Goal: Task Accomplishment & Management: Manage account settings

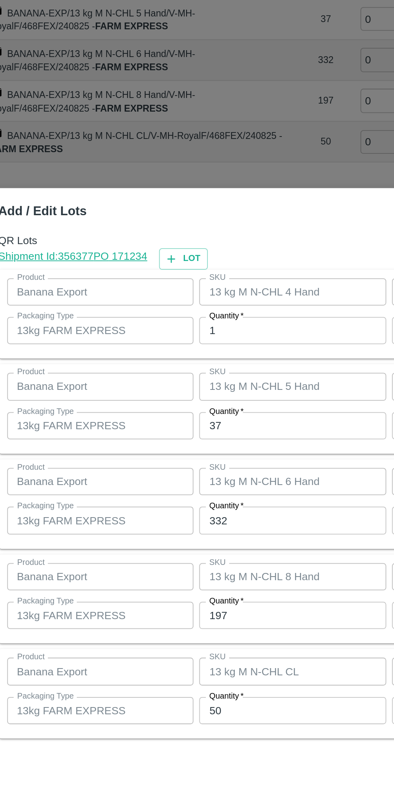
scroll to position [0, 43]
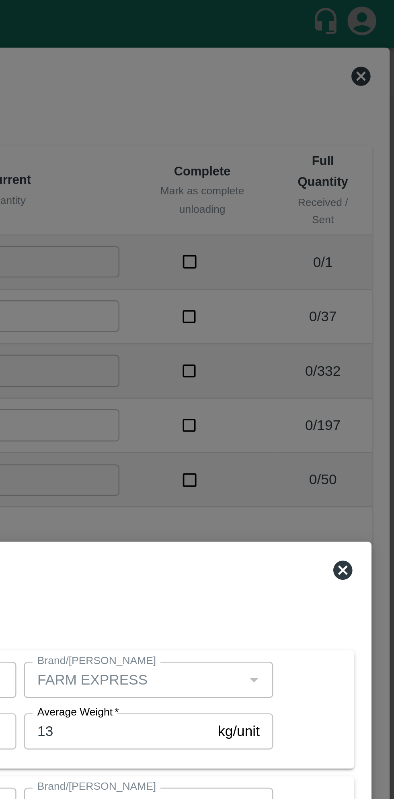
click at [369, 240] on icon at bounding box center [372, 240] width 8 height 8
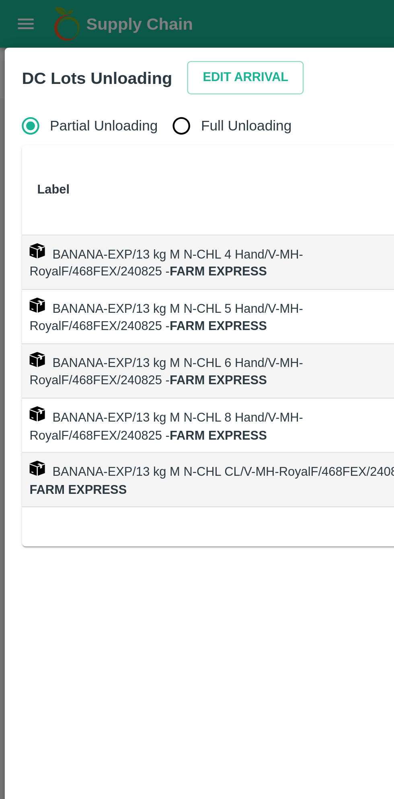
click at [6, 8] on div at bounding box center [197, 399] width 394 height 799
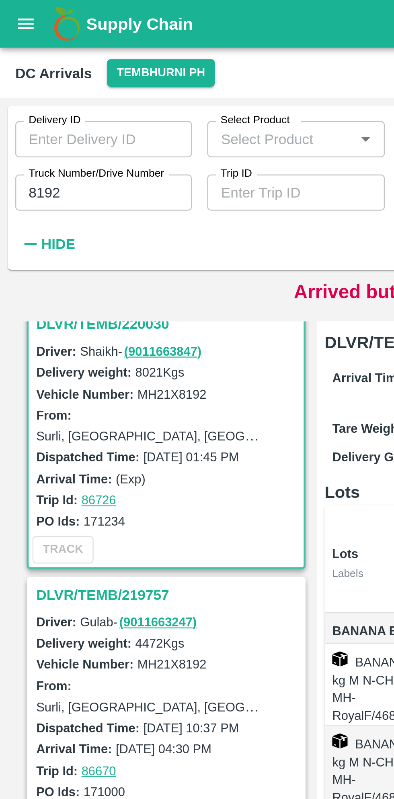
scroll to position [0, 0]
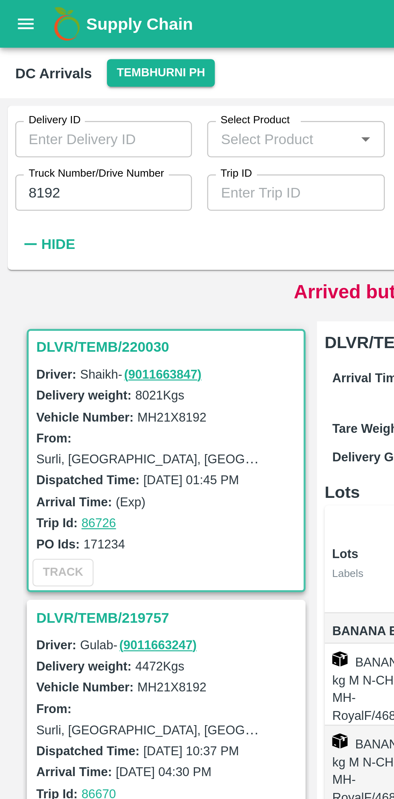
click at [137, 182] on div "Arrival Time: 24 Aug 2025, 03:27 AM Vehicle Dispatch(DC): Tare Weight: kgs Gros…" at bounding box center [228, 176] width 182 height 52
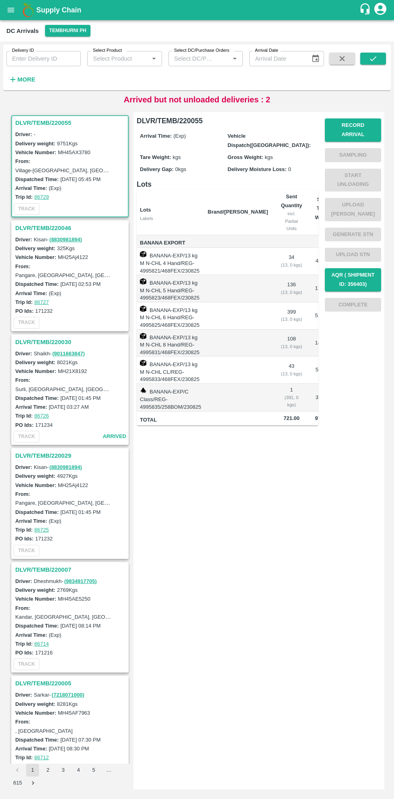
click at [40, 455] on h3 "DLVR/TEMB/220029" at bounding box center [71, 456] width 112 height 10
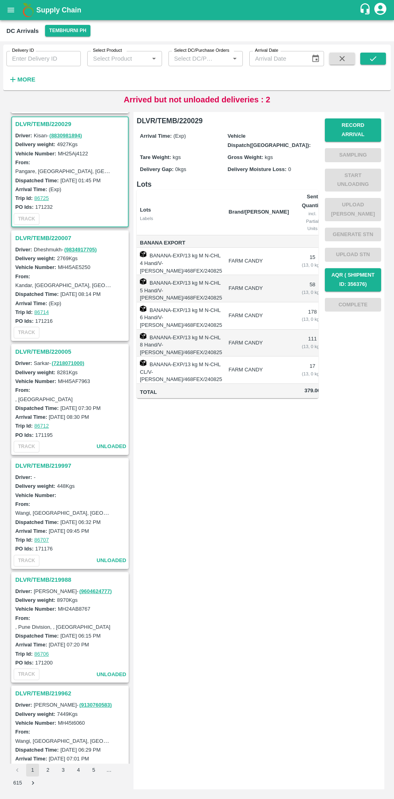
scroll to position [335, 0]
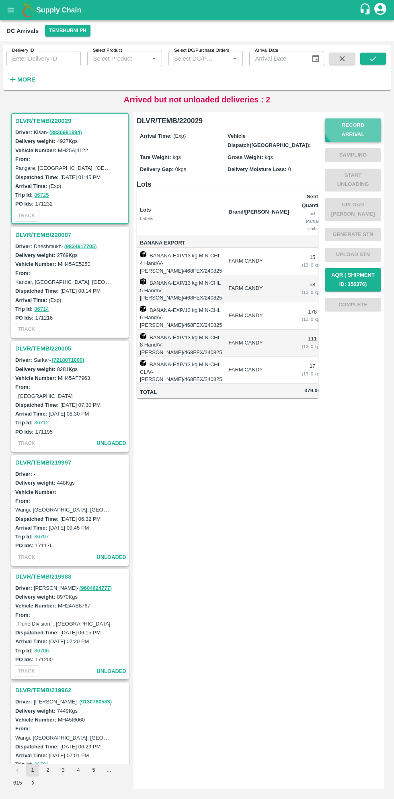
click at [356, 123] on button "Record Arrival" at bounding box center [353, 129] width 56 height 23
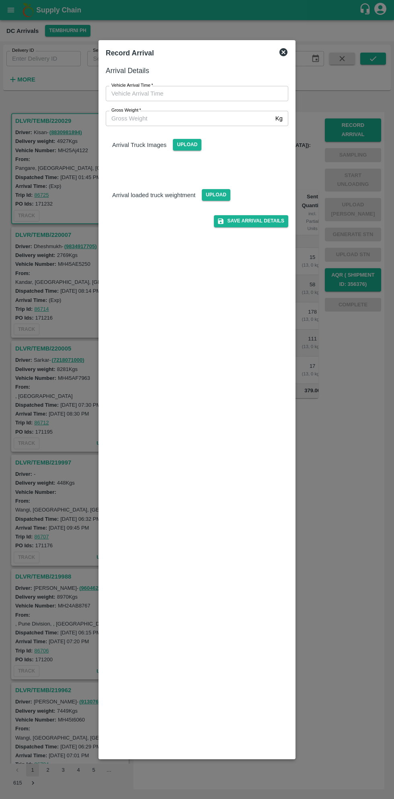
click at [188, 90] on input "Vehicle Arrival Time   *" at bounding box center [194, 93] width 177 height 15
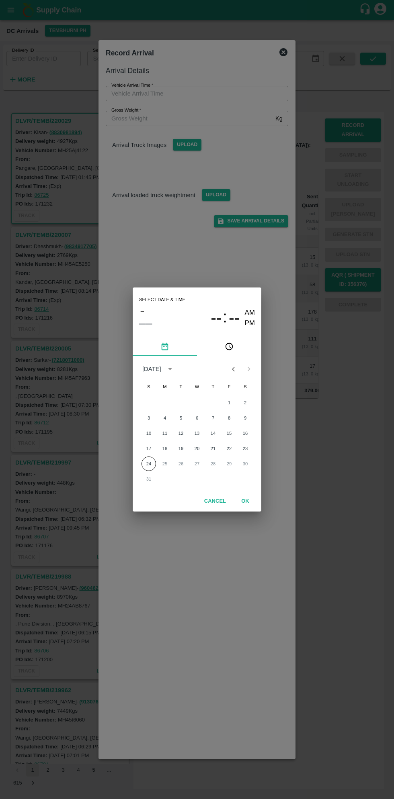
click at [229, 347] on icon "pick time" at bounding box center [230, 346] width 2 height 3
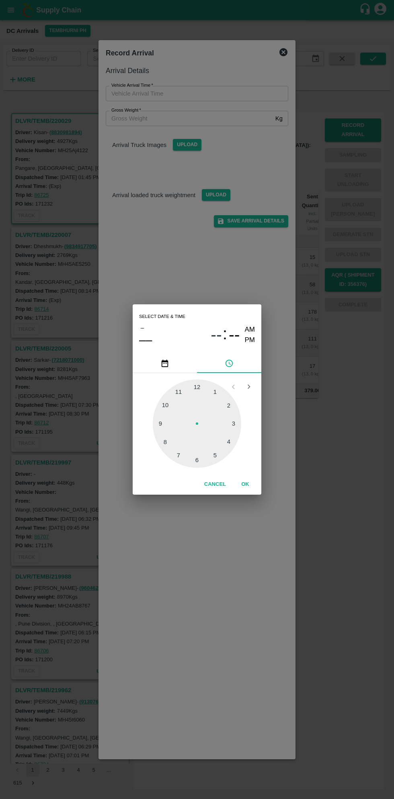
click at [235, 427] on div at bounding box center [197, 424] width 88 height 88
click at [162, 409] on div at bounding box center [197, 424] width 88 height 88
click at [163, 407] on div at bounding box center [197, 424] width 88 height 88
click at [245, 483] on button "OK" at bounding box center [245, 485] width 26 height 14
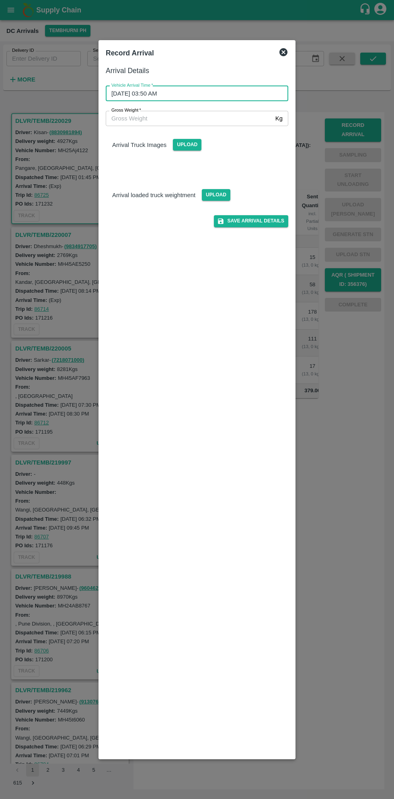
click at [221, 93] on input "24/08/2025 03:50 AM" at bounding box center [194, 93] width 177 height 15
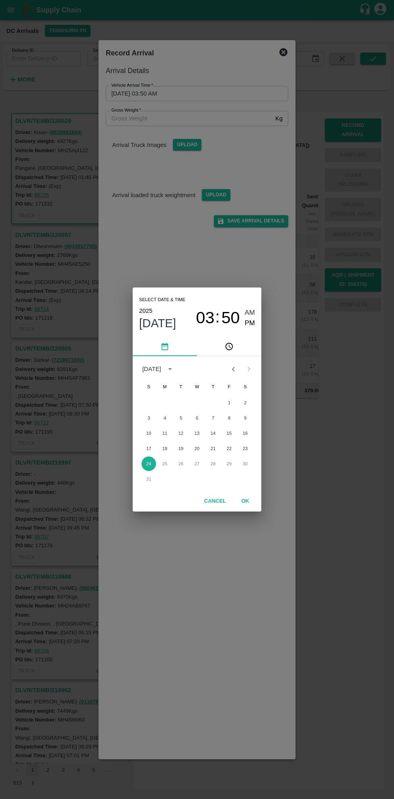
click at [236, 349] on button "pick time" at bounding box center [229, 346] width 64 height 19
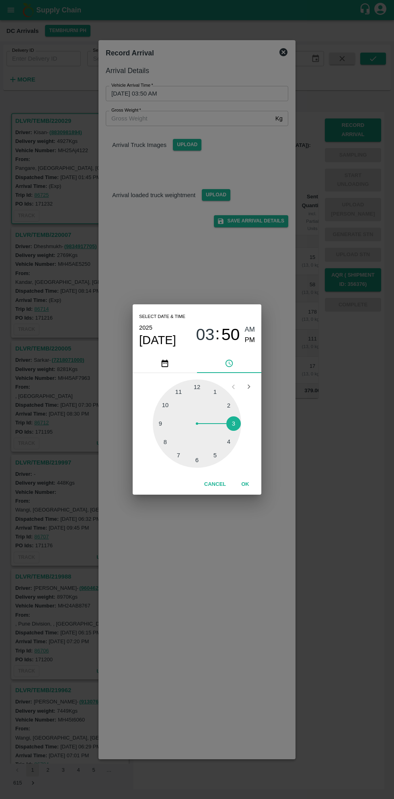
click at [237, 445] on div at bounding box center [197, 424] width 88 height 88
click at [238, 424] on div at bounding box center [197, 424] width 88 height 88
type input "24/08/2025 04:15 AM"
click at [245, 484] on button "OK" at bounding box center [245, 485] width 26 height 14
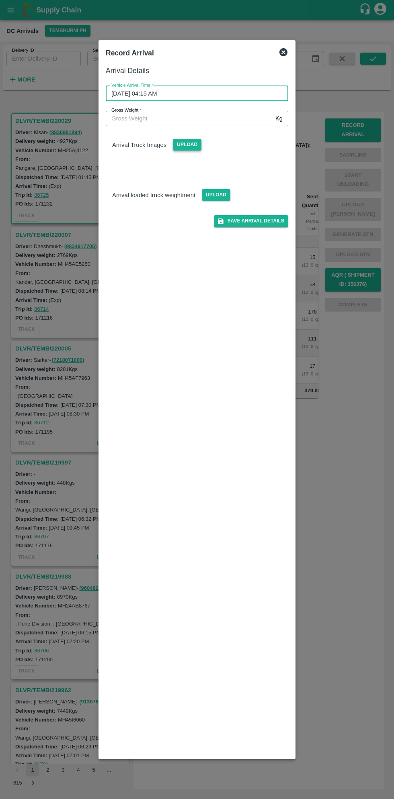
click at [195, 151] on span "Upload" at bounding box center [187, 145] width 29 height 12
click at [0, 0] on input "Upload" at bounding box center [0, 0] width 0 height 0
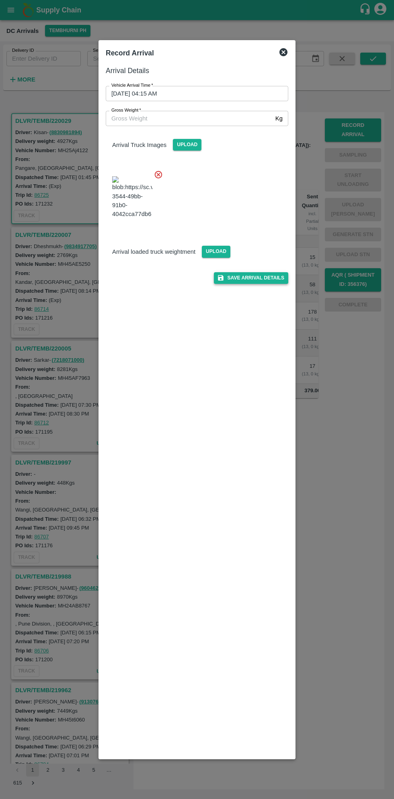
click at [251, 284] on button "Save Arrival Details" at bounding box center [251, 278] width 74 height 12
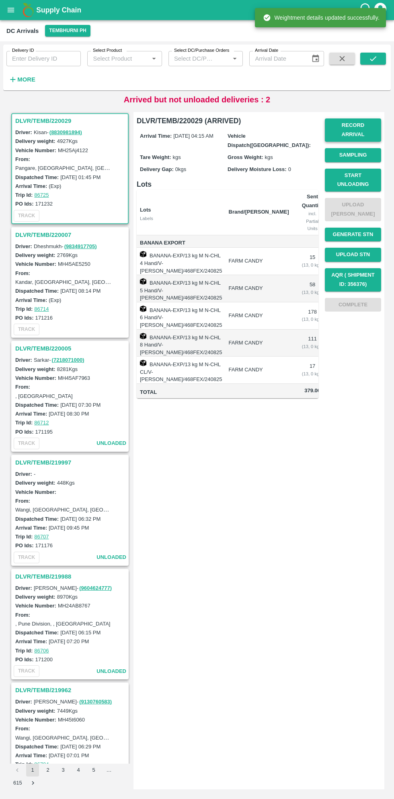
click at [360, 127] on button "Record Arrival" at bounding box center [353, 129] width 56 height 23
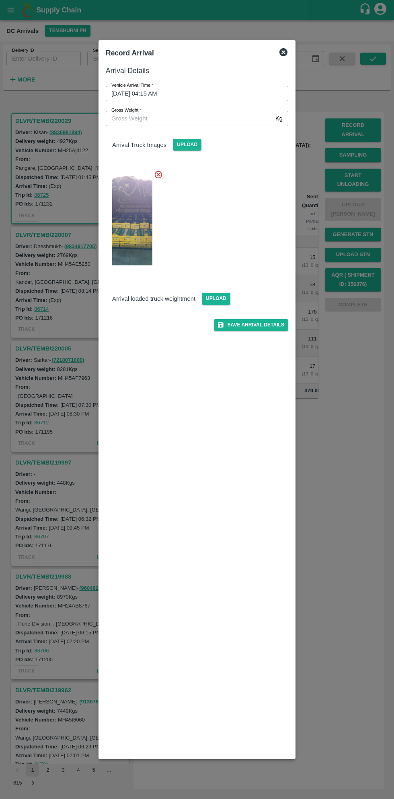
click at [155, 118] on input "Gross Weight   *" at bounding box center [189, 118] width 166 height 15
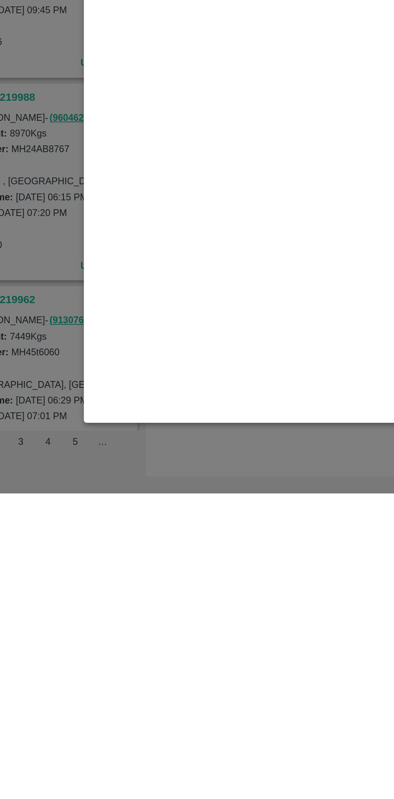
scroll to position [0, 0]
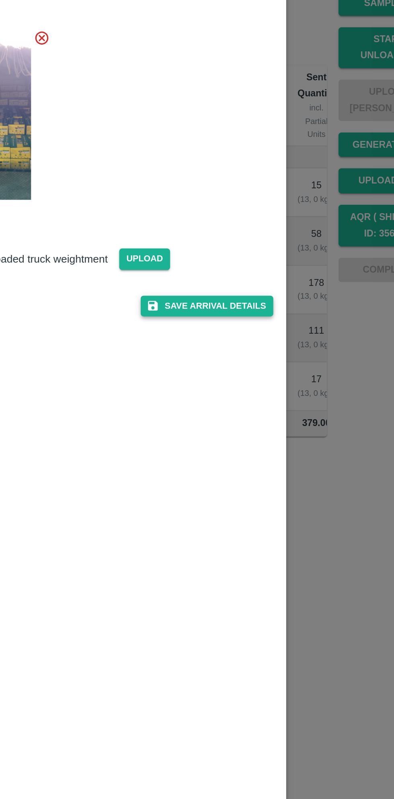
type input "10760"
click at [249, 326] on button "Save Arrival Details" at bounding box center [251, 325] width 74 height 12
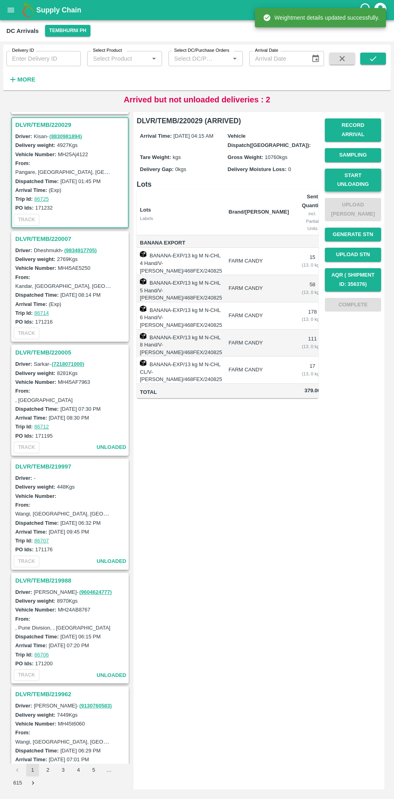
click at [350, 173] on button "Start Unloading" at bounding box center [353, 180] width 56 height 23
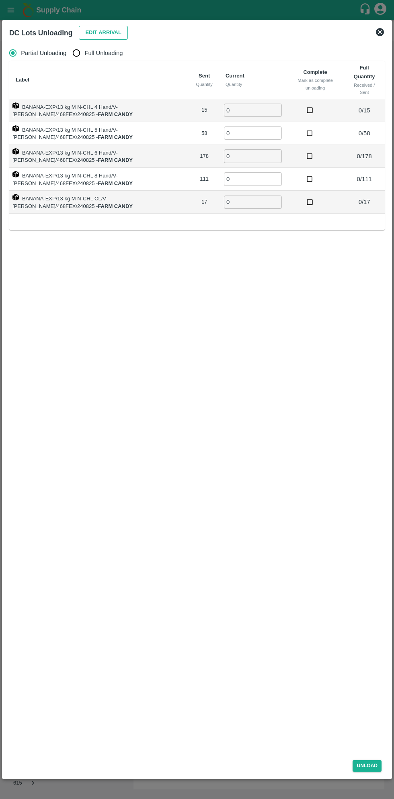
click at [92, 34] on button "Edit Arrival" at bounding box center [103, 33] width 49 height 14
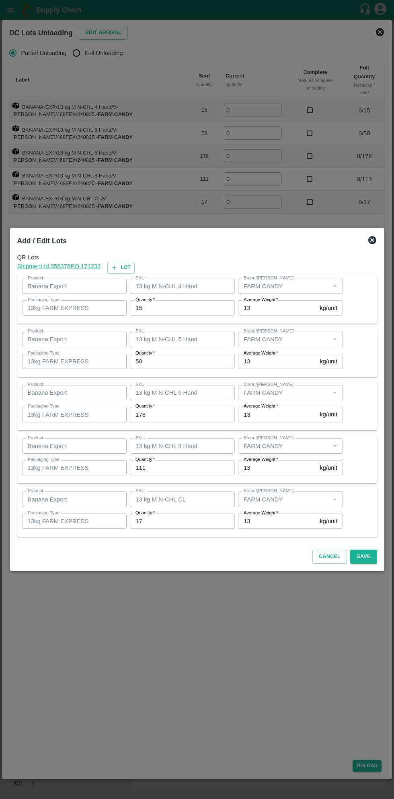
click at [174, 311] on input "15" at bounding box center [182, 307] width 105 height 15
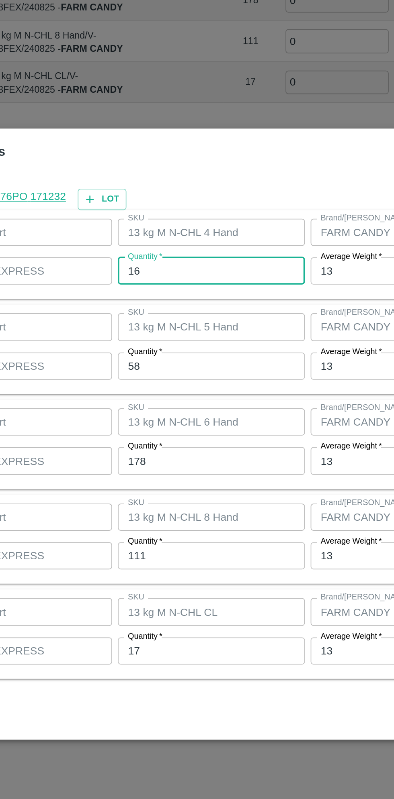
type input "16"
click at [166, 363] on input "58" at bounding box center [182, 361] width 105 height 15
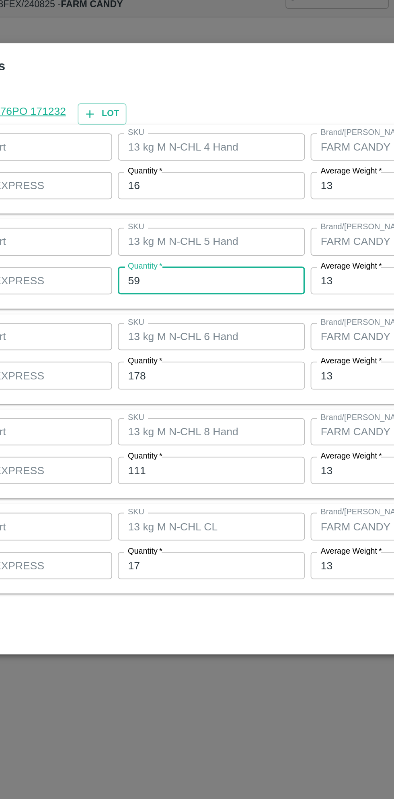
type input "59"
click at [165, 417] on input "178" at bounding box center [182, 414] width 105 height 15
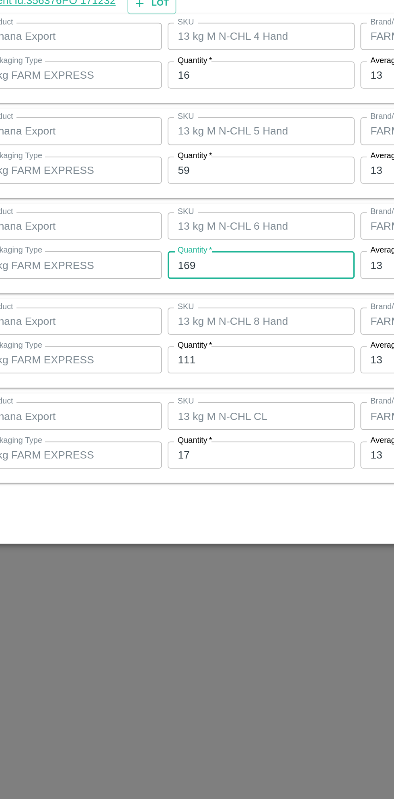
type input "169"
click at [183, 469] on input "111" at bounding box center [182, 467] width 105 height 15
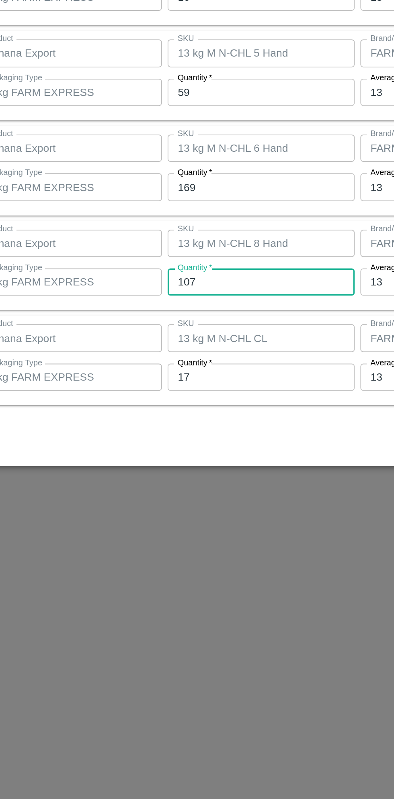
type input "107"
click at [169, 521] on input "17" at bounding box center [182, 521] width 105 height 15
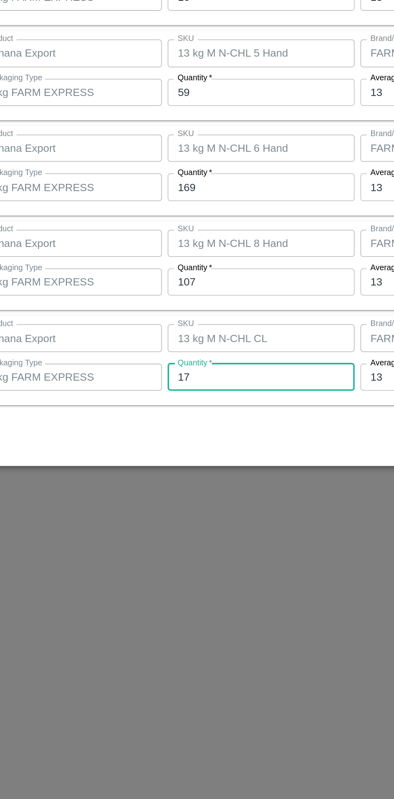
type input "1"
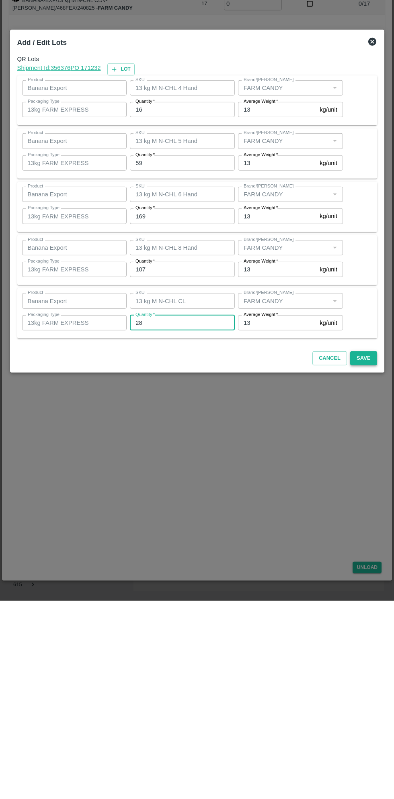
type input "28"
click at [366, 560] on button "Save" at bounding box center [363, 557] width 27 height 14
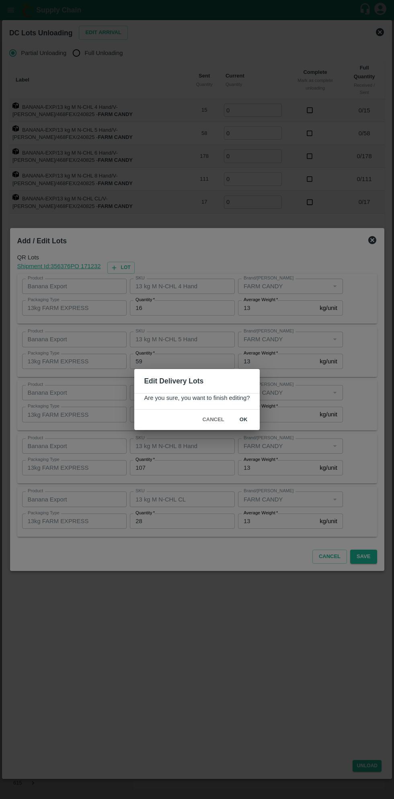
click at [243, 420] on button "ok" at bounding box center [244, 420] width 26 height 14
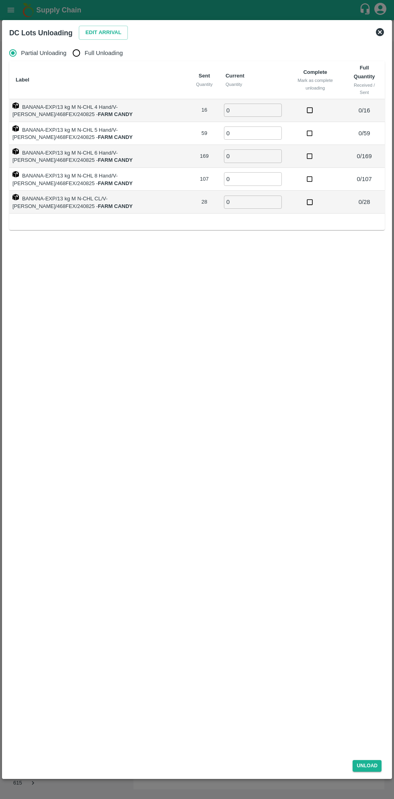
click at [102, 53] on span "Full Unloading" at bounding box center [104, 53] width 38 height 9
click at [84, 53] on input "Full Unloading" at bounding box center [76, 53] width 16 height 16
radio input "true"
click at [224, 112] on input "0" at bounding box center [224, 110] width 58 height 13
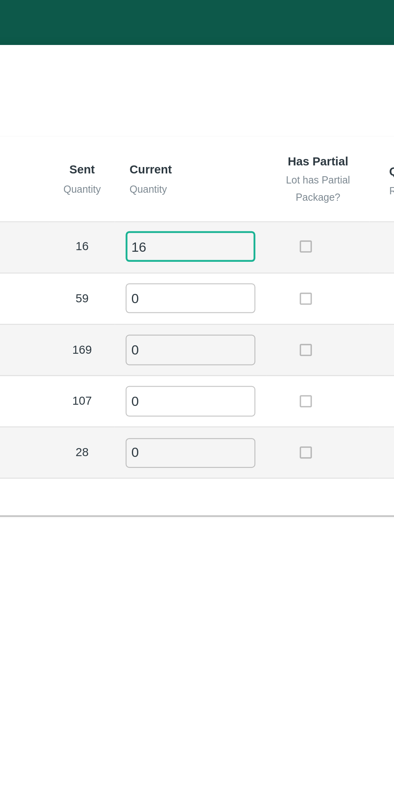
type input "16"
click at [215, 135] on input "0" at bounding box center [224, 133] width 58 height 13
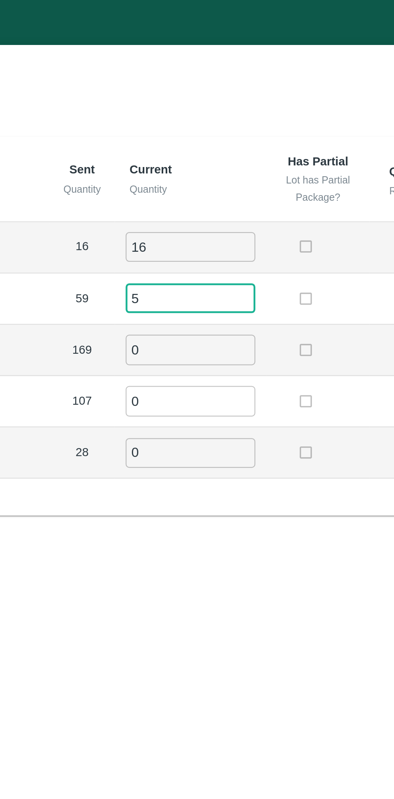
click at [219, 155] on input "0" at bounding box center [224, 155] width 58 height 13
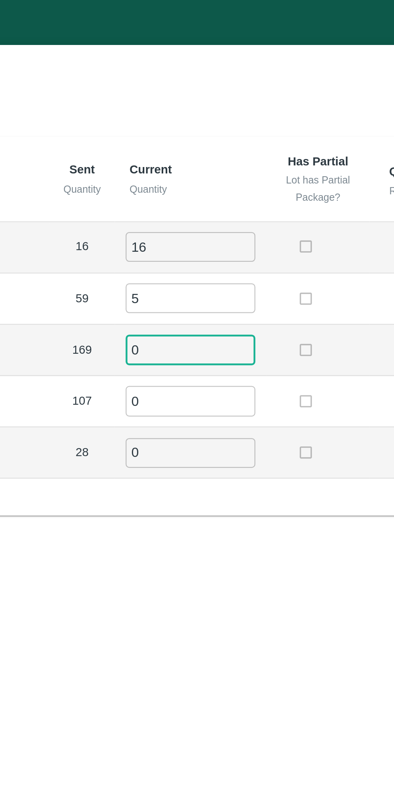
click at [208, 135] on input "5" at bounding box center [224, 133] width 58 height 13
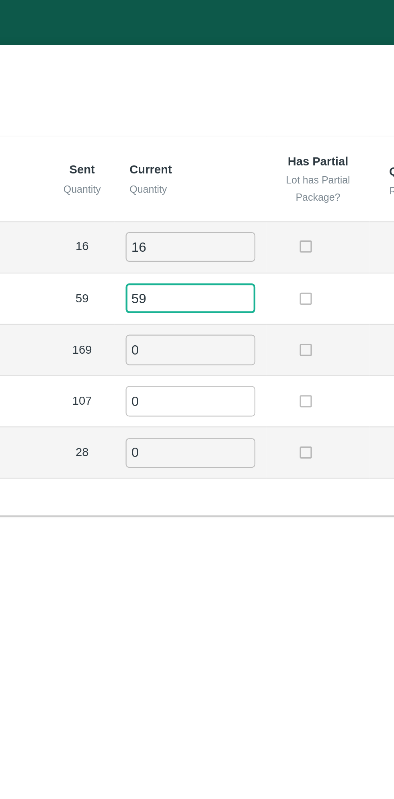
type input "59"
click at [212, 158] on input "0" at bounding box center [224, 155] width 58 height 13
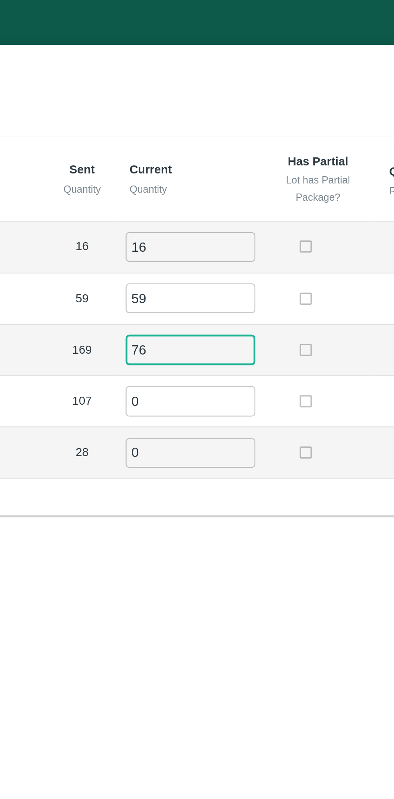
type input "7"
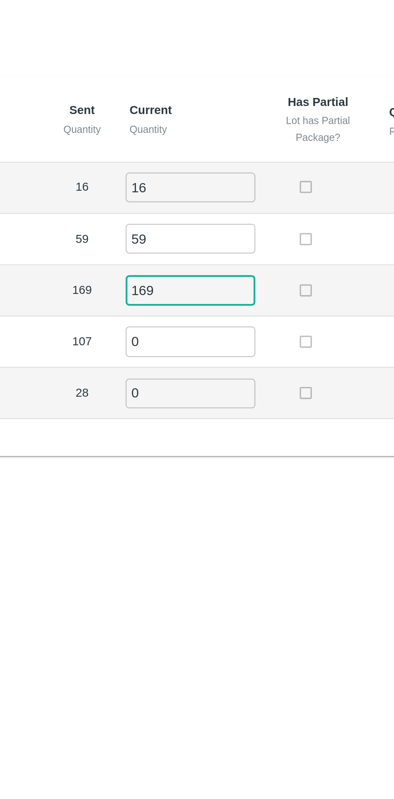
type input "169"
click at [219, 178] on input "0" at bounding box center [224, 178] width 58 height 13
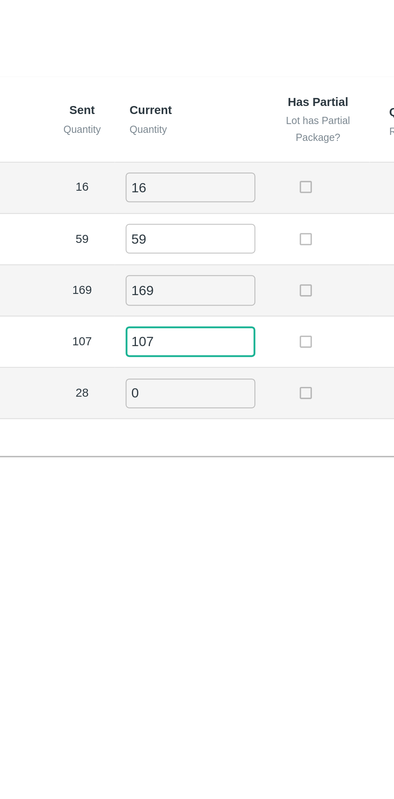
type input "107"
click at [217, 199] on input "0" at bounding box center [224, 202] width 58 height 13
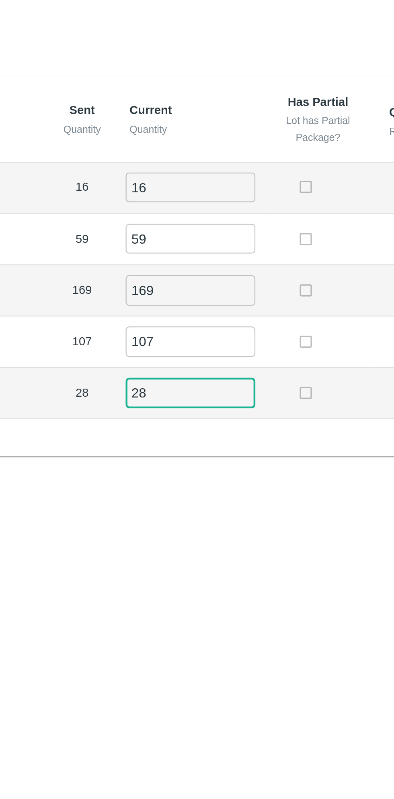
type input "28"
click at [277, 104] on label at bounding box center [275, 110] width 15 height 15
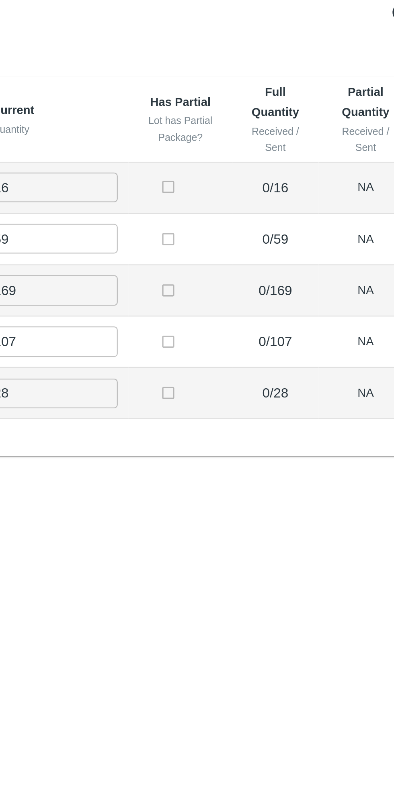
click at [275, 109] on label at bounding box center [275, 110] width 15 height 15
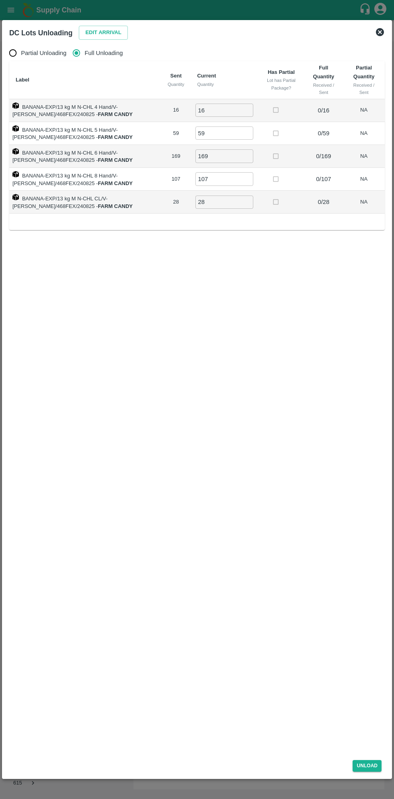
click at [278, 123] on td at bounding box center [281, 133] width 46 height 23
click at [274, 112] on label at bounding box center [275, 110] width 15 height 15
click at [365, 768] on button "Unload" at bounding box center [366, 766] width 29 height 12
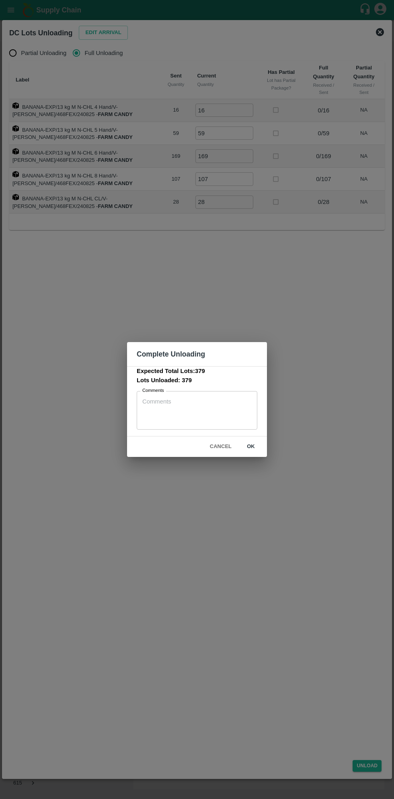
click at [251, 447] on button "ok" at bounding box center [251, 447] width 26 height 14
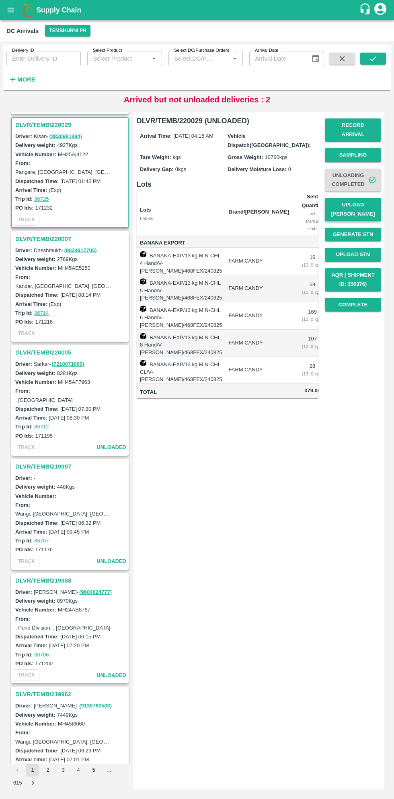
click at [360, 203] on button "Upload [PERSON_NAME]" at bounding box center [353, 209] width 56 height 23
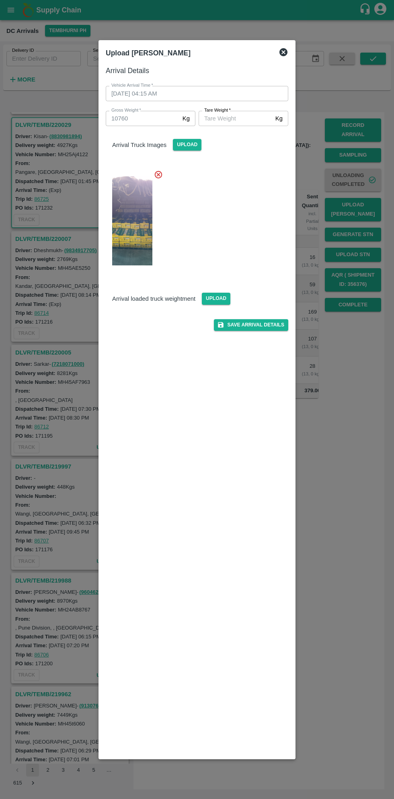
click at [241, 118] on input "Tare Weight   *" at bounding box center [235, 118] width 74 height 15
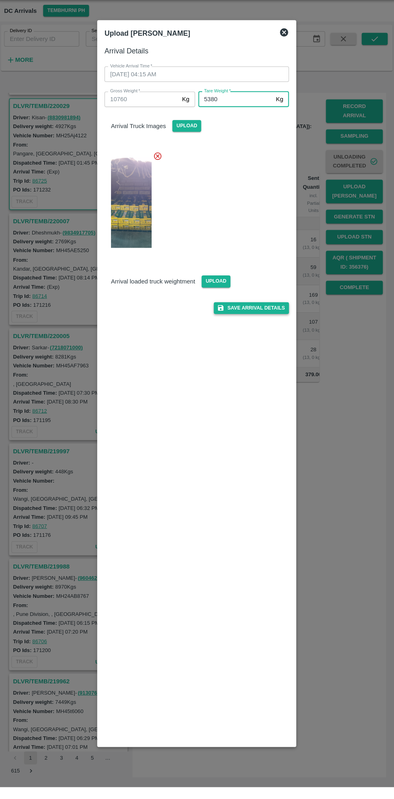
type input "5380"
click at [257, 327] on button "Save Arrival Details" at bounding box center [251, 325] width 74 height 12
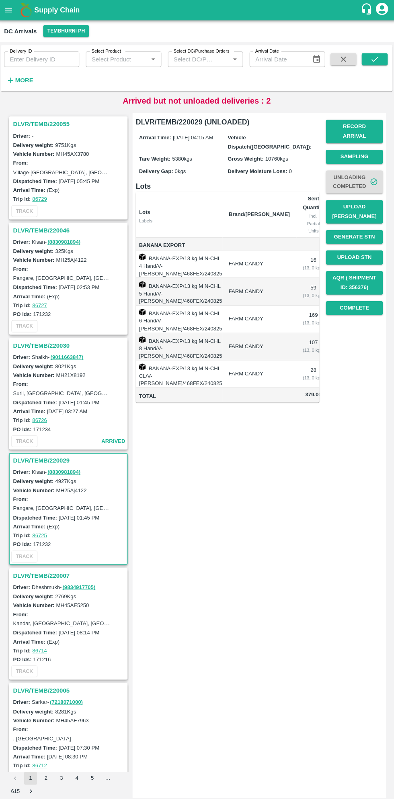
click at [47, 340] on h3 "DLVR/TEMB/220030" at bounding box center [71, 342] width 112 height 10
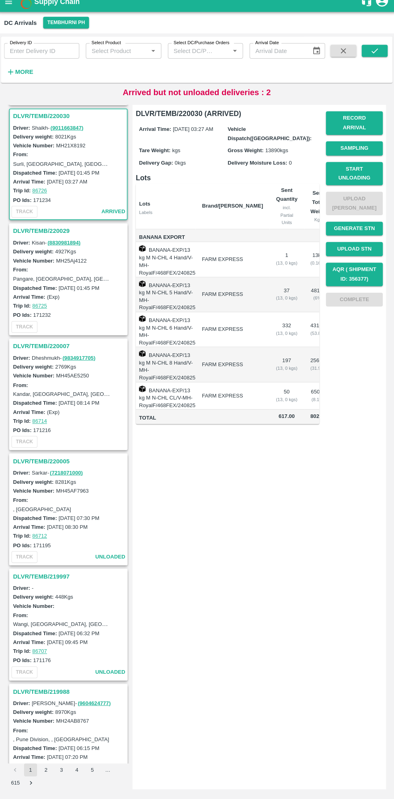
scroll to position [221, 0]
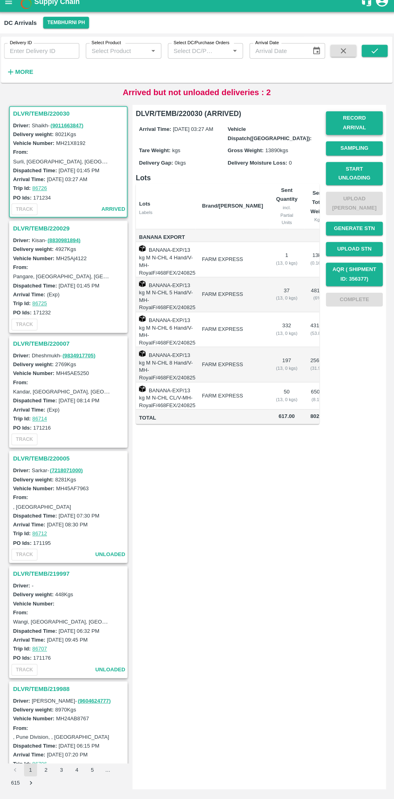
click at [358, 128] on button "Record Arrival" at bounding box center [353, 129] width 56 height 23
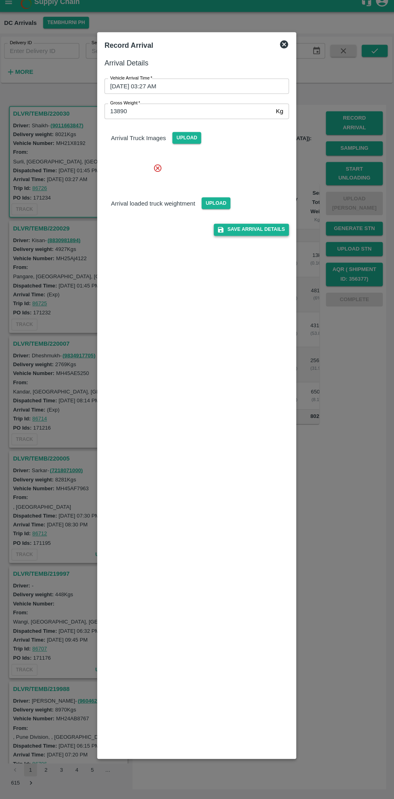
click at [266, 241] on button "Save Arrival Details" at bounding box center [251, 236] width 74 height 12
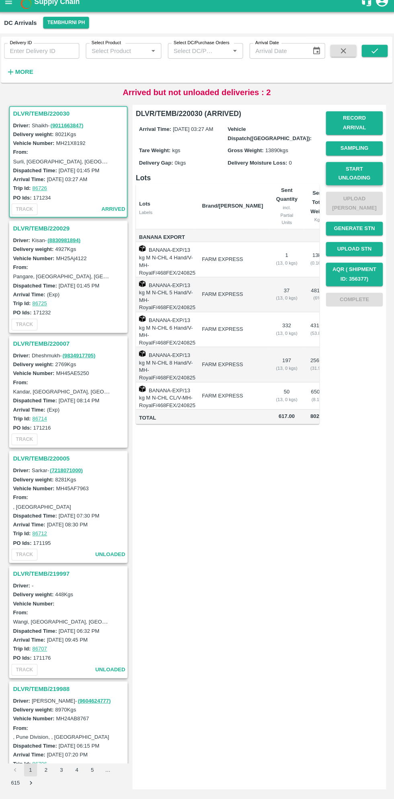
click at [366, 172] on button "Start Unloading" at bounding box center [353, 180] width 56 height 23
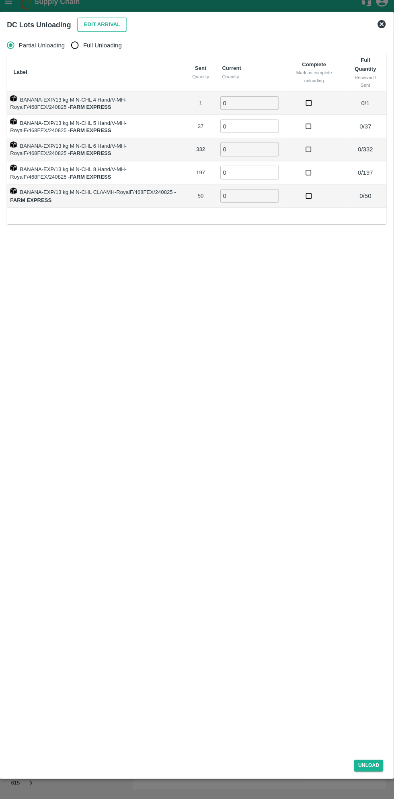
click at [99, 26] on button "Edit Arrival" at bounding box center [103, 33] width 49 height 14
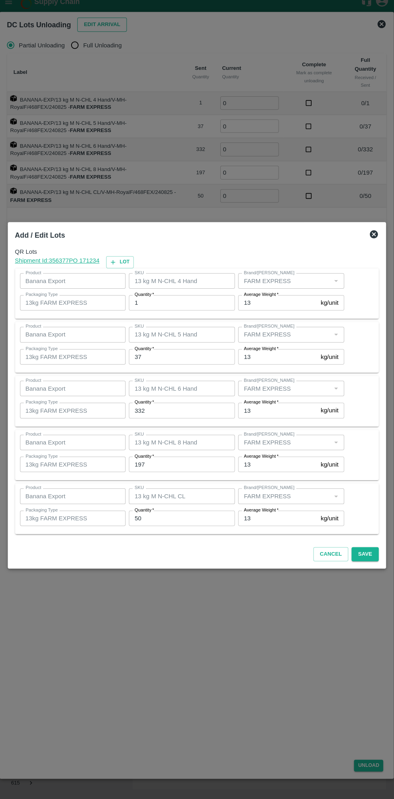
scroll to position [0, 0]
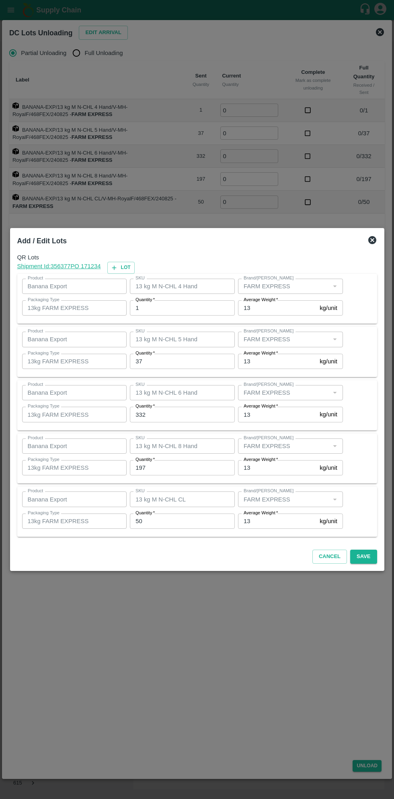
click at [381, 236] on div "Add / Edit Lots QR Lots Shipment Id: 356377 PO 171234 Lot Product Banana Export…" at bounding box center [197, 399] width 374 height 343
click at [375, 241] on icon at bounding box center [372, 240] width 8 height 8
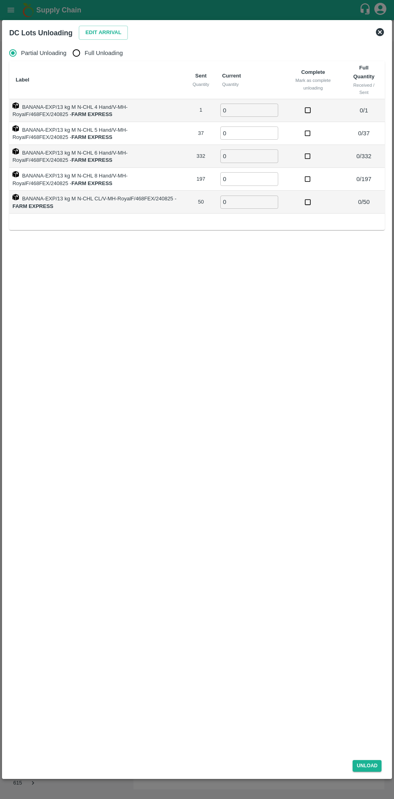
click at [384, 36] on icon at bounding box center [380, 32] width 10 height 10
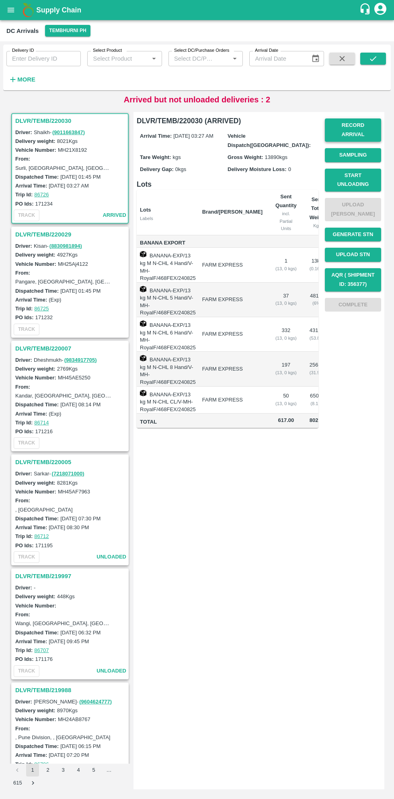
click at [356, 126] on button "Record Arrival" at bounding box center [353, 129] width 56 height 23
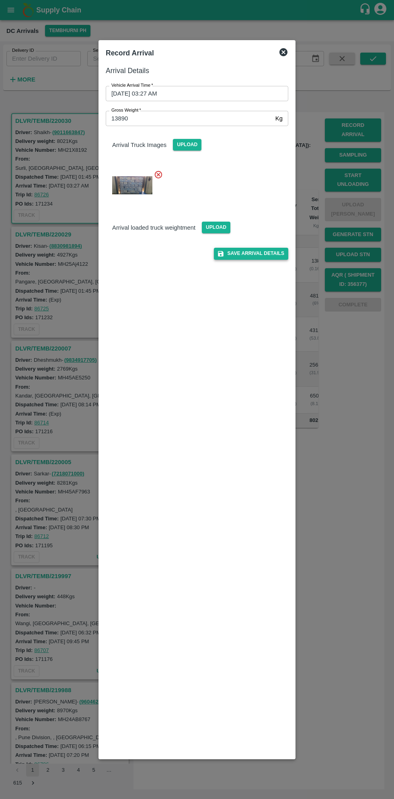
click at [260, 256] on button "Save Arrival Details" at bounding box center [251, 254] width 74 height 12
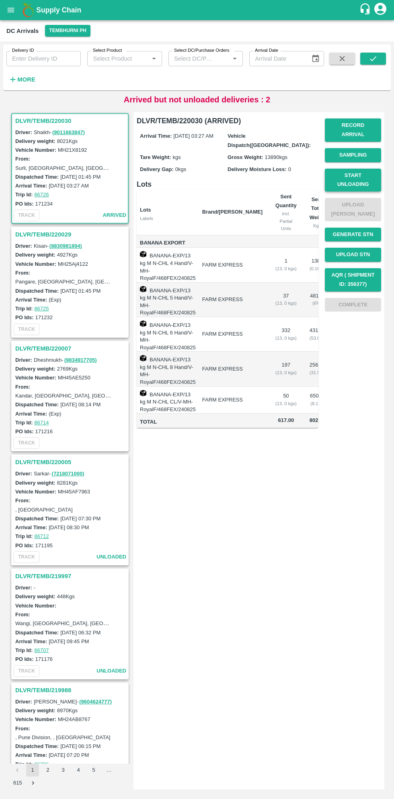
click at [358, 175] on button "Start Unloading" at bounding box center [353, 180] width 56 height 23
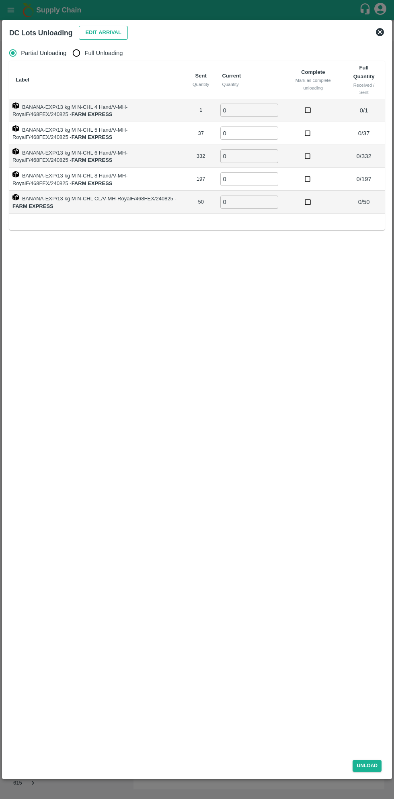
click at [98, 34] on button "Edit Arrival" at bounding box center [103, 33] width 49 height 14
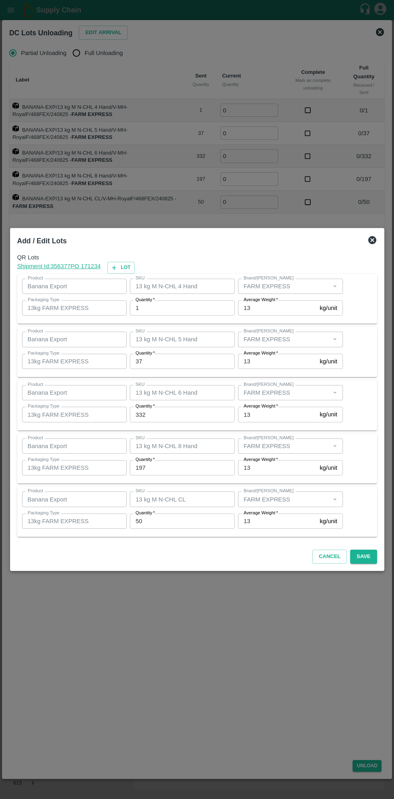
click at [180, 308] on input "1" at bounding box center [182, 307] width 105 height 15
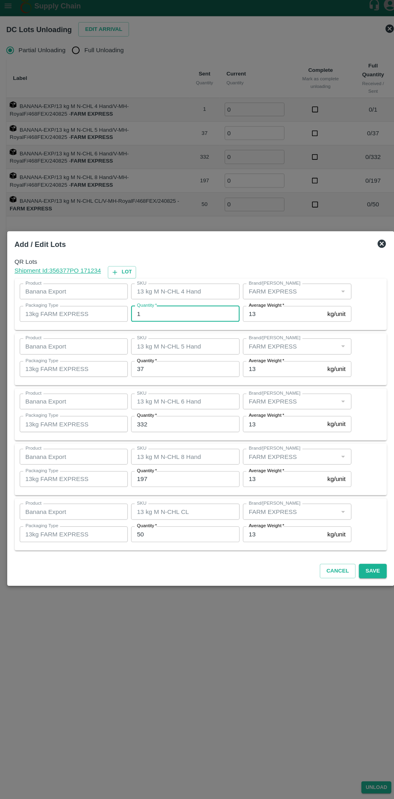
click at [185, 361] on input "37" at bounding box center [182, 361] width 105 height 15
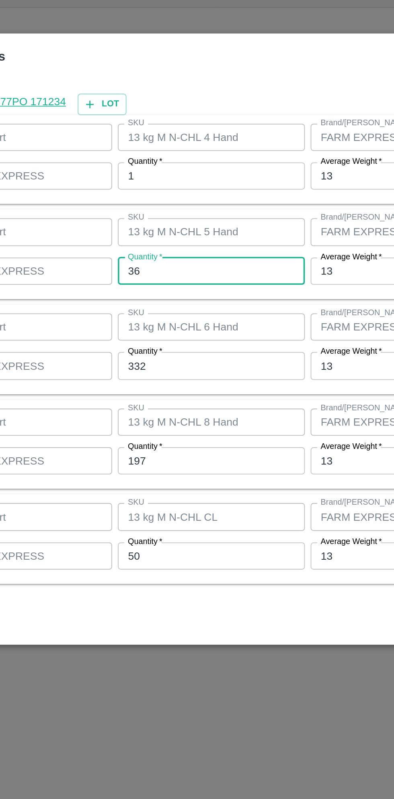
type input "36"
click at [163, 418] on input "332" at bounding box center [182, 414] width 105 height 15
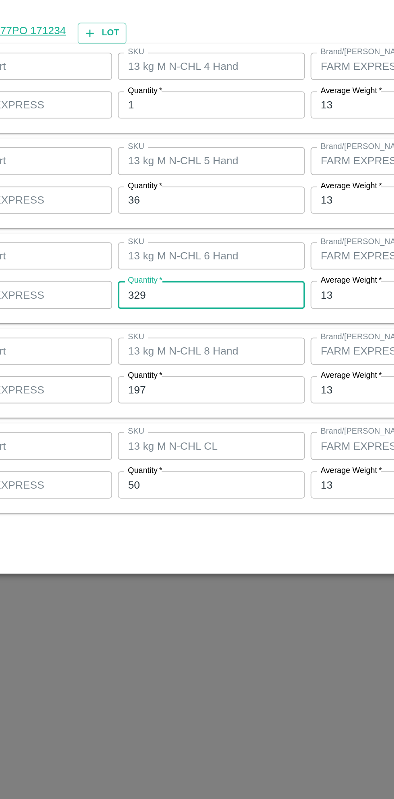
type input "329"
click at [176, 471] on input "197" at bounding box center [182, 467] width 105 height 15
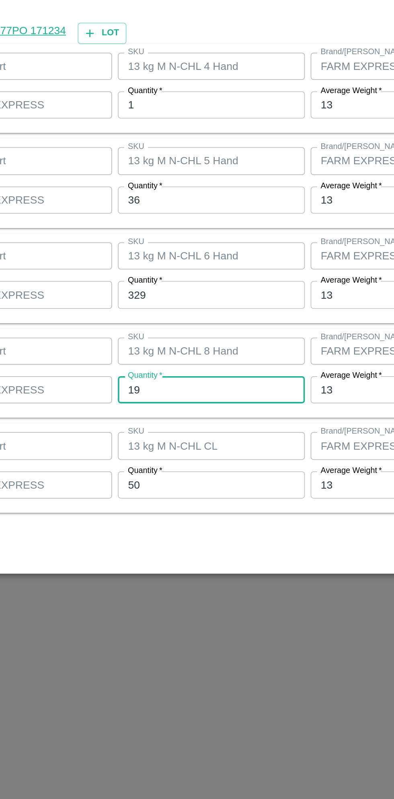
type input "1"
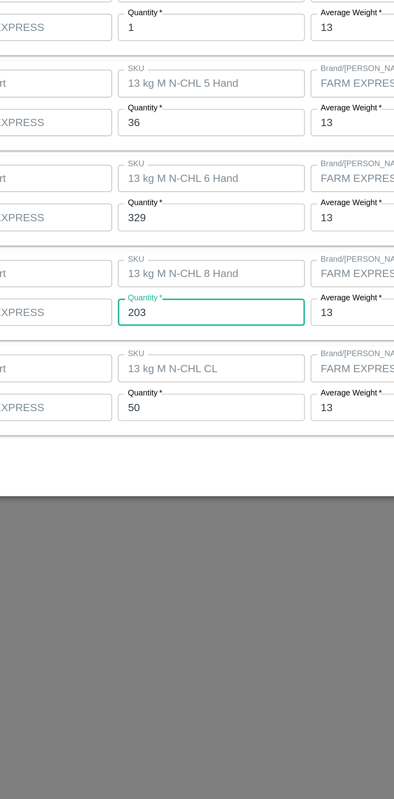
type input "203"
click at [178, 523] on input "50" at bounding box center [182, 521] width 105 height 15
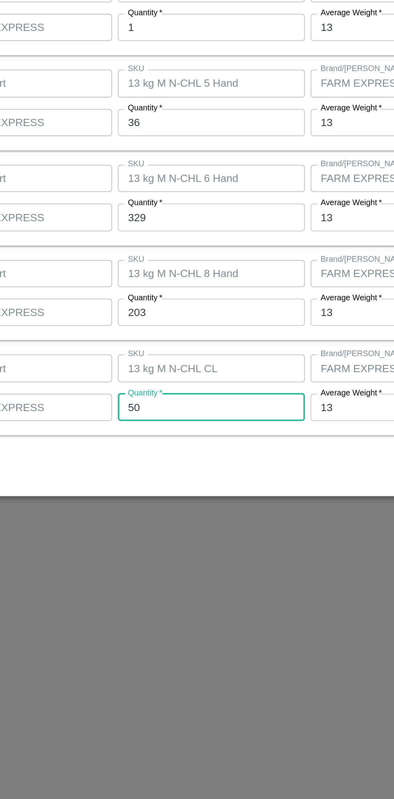
type input "5"
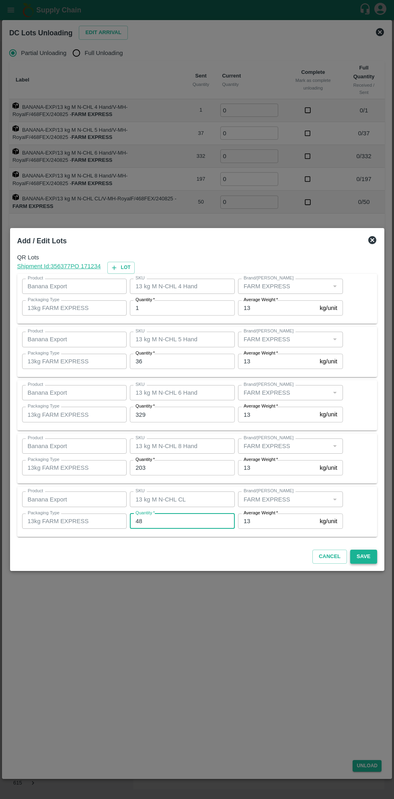
type input "48"
click at [372, 558] on button "Save" at bounding box center [363, 557] width 27 height 14
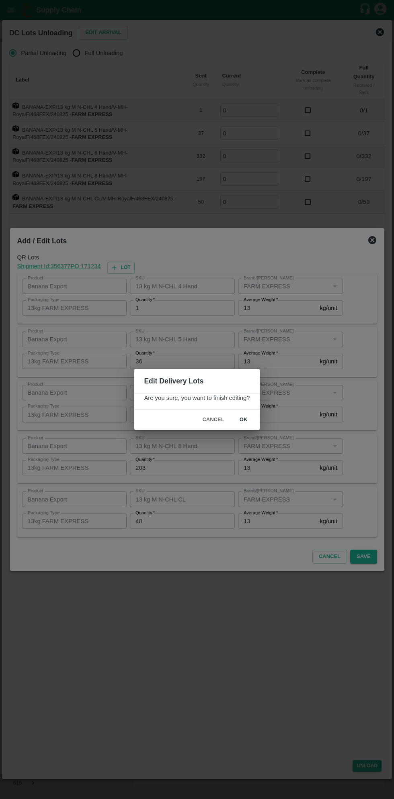
click at [243, 420] on button "ok" at bounding box center [244, 420] width 26 height 14
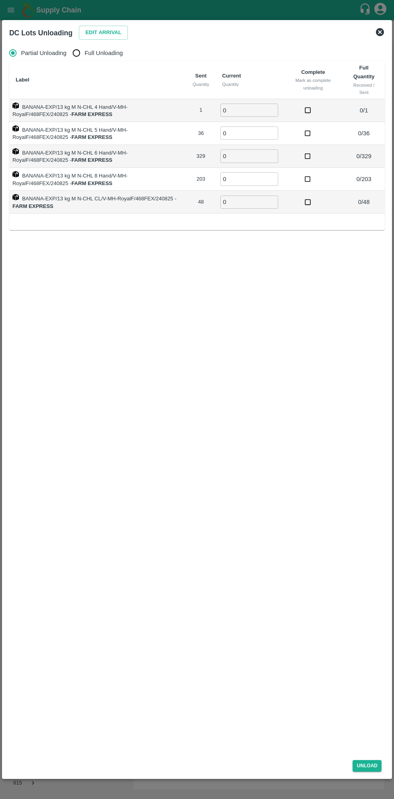
click at [99, 55] on span "Full Unloading" at bounding box center [104, 53] width 38 height 9
click at [84, 55] on input "Full Unloading" at bounding box center [76, 53] width 16 height 16
radio input "true"
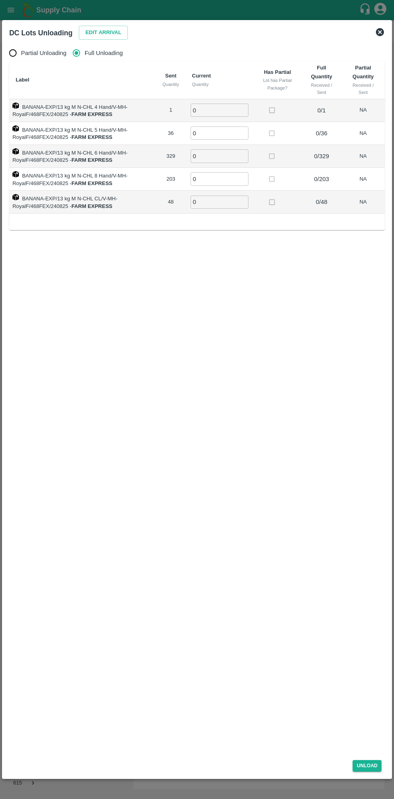
click at [221, 110] on input "0" at bounding box center [219, 110] width 58 height 13
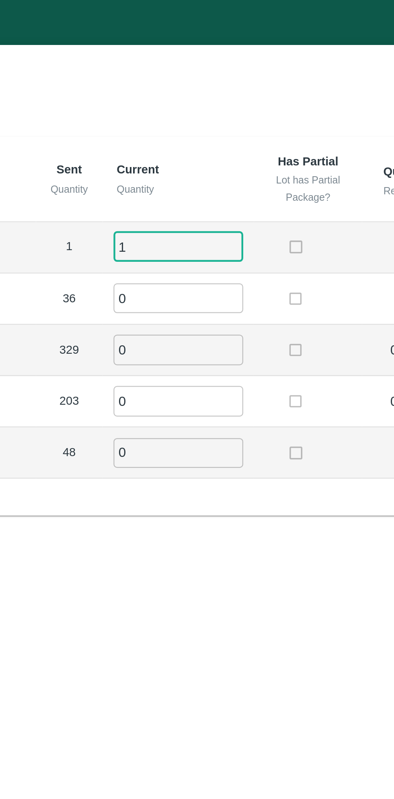
type input "1"
click at [214, 133] on input "0" at bounding box center [219, 133] width 58 height 13
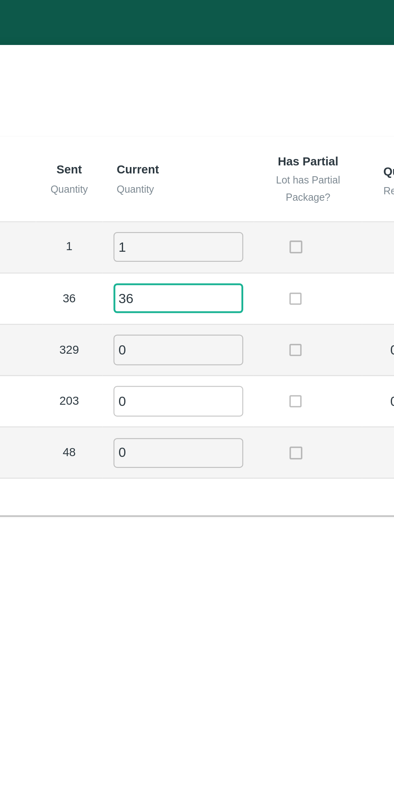
type input "36"
click at [214, 154] on input "0" at bounding box center [219, 155] width 58 height 13
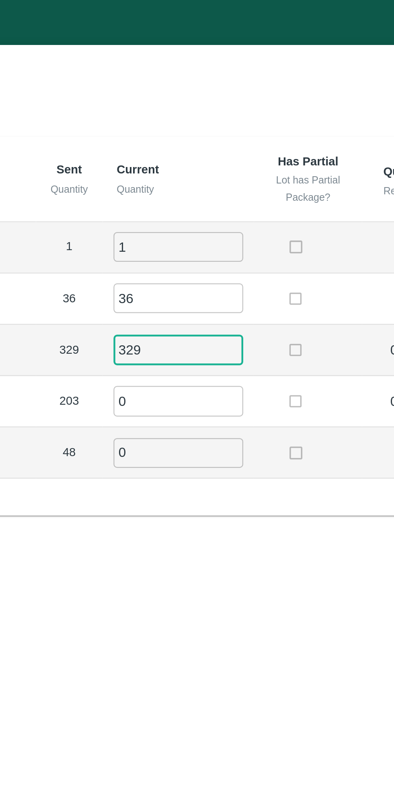
type input "329"
click at [215, 178] on input "0" at bounding box center [219, 178] width 58 height 13
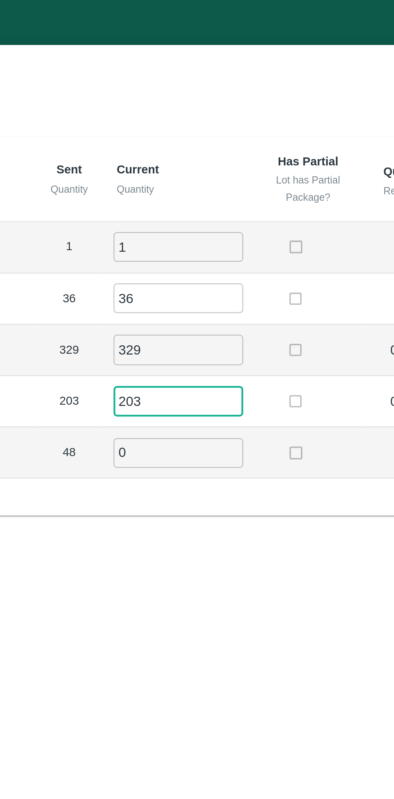
type input "203"
click at [211, 201] on input "0" at bounding box center [219, 202] width 58 height 13
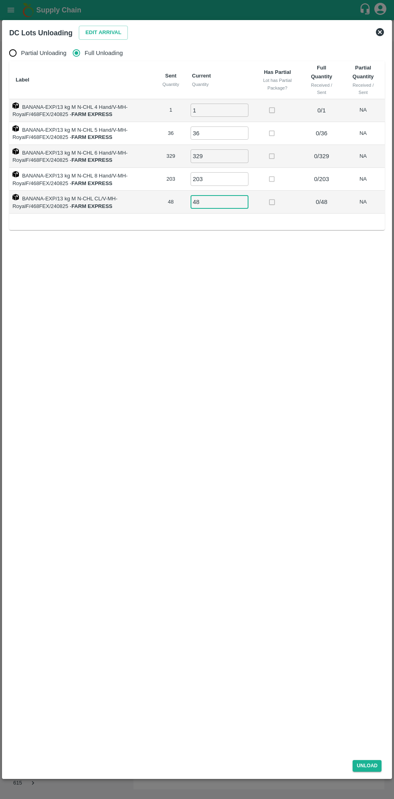
type input "48"
click at [362, 775] on div "Unload" at bounding box center [197, 764] width 382 height 21
click at [371, 774] on div "Unload" at bounding box center [197, 764] width 382 height 21
click at [369, 775] on div "Unload" at bounding box center [197, 764] width 382 height 21
click at [362, 761] on button "Unload" at bounding box center [366, 766] width 29 height 12
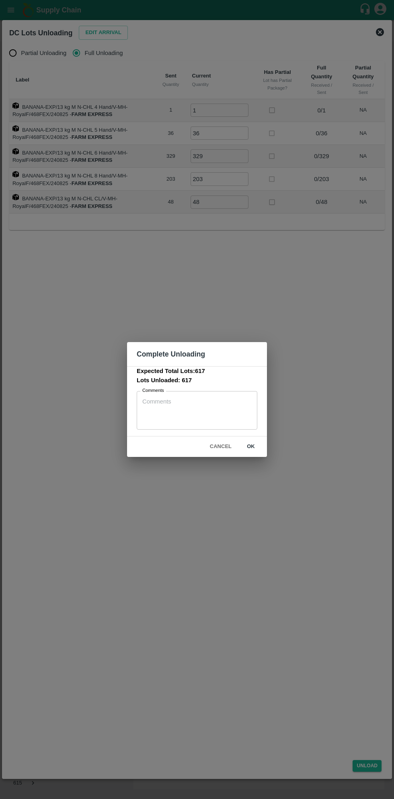
click at [262, 444] on button "ok" at bounding box center [251, 447] width 26 height 14
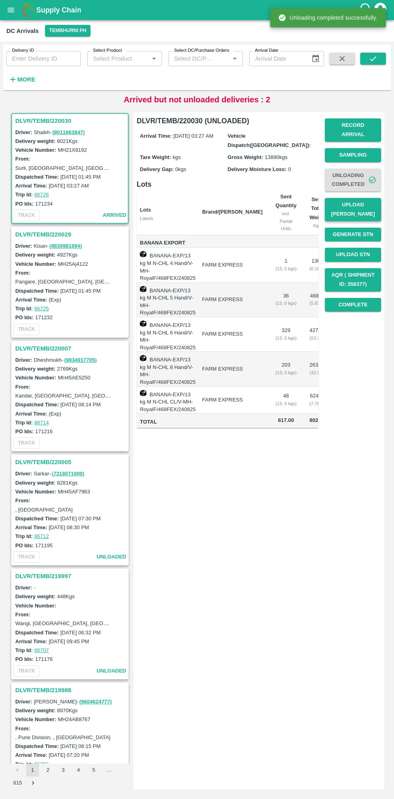
click at [364, 198] on button "Upload [PERSON_NAME]" at bounding box center [353, 209] width 56 height 23
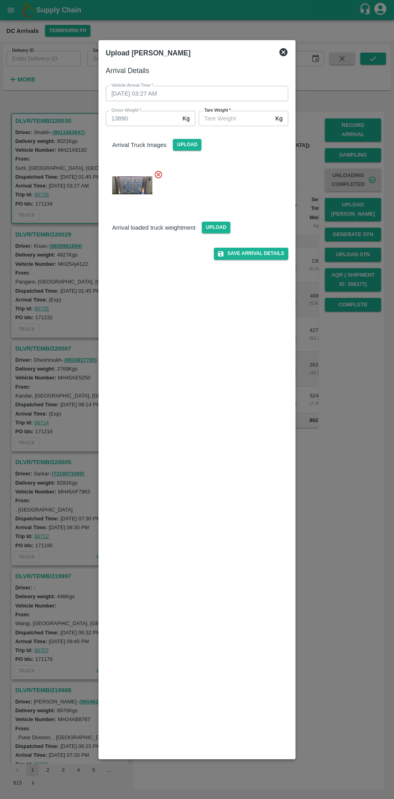
click at [252, 121] on input "Tare Weight   *" at bounding box center [235, 118] width 74 height 15
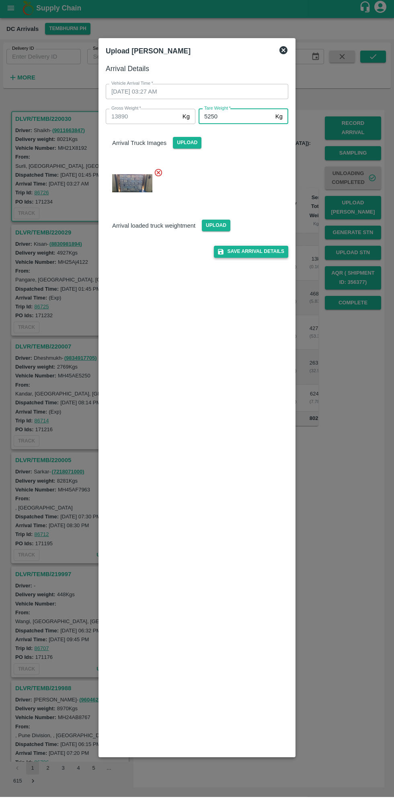
type input "5250"
click at [259, 257] on button "Save Arrival Details" at bounding box center [251, 254] width 74 height 12
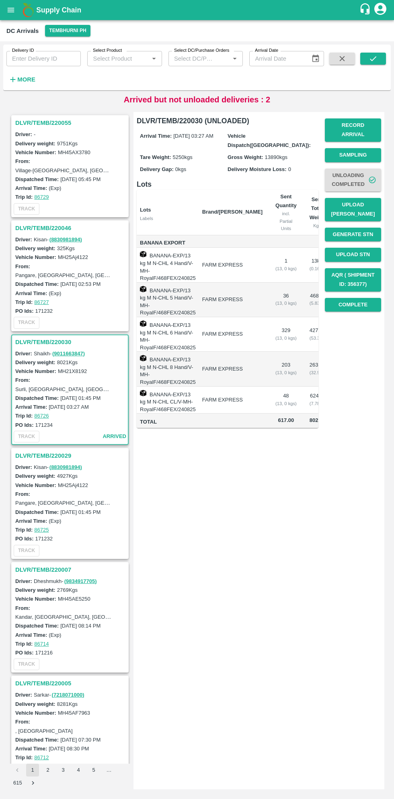
click at [50, 123] on h3 "DLVR/TEMB/220055" at bounding box center [71, 123] width 112 height 10
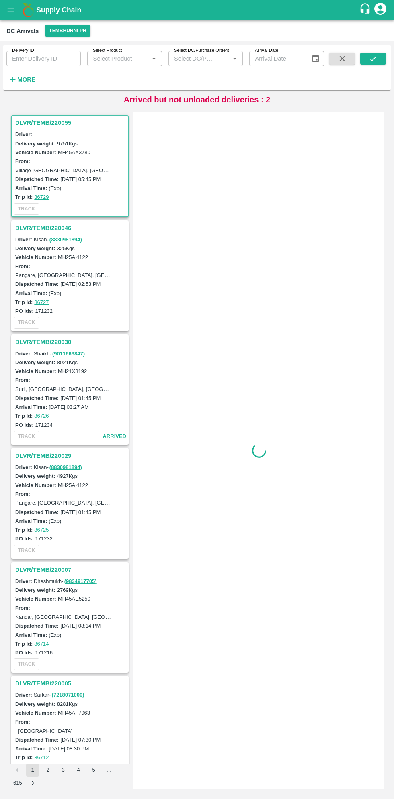
scroll to position [3, 0]
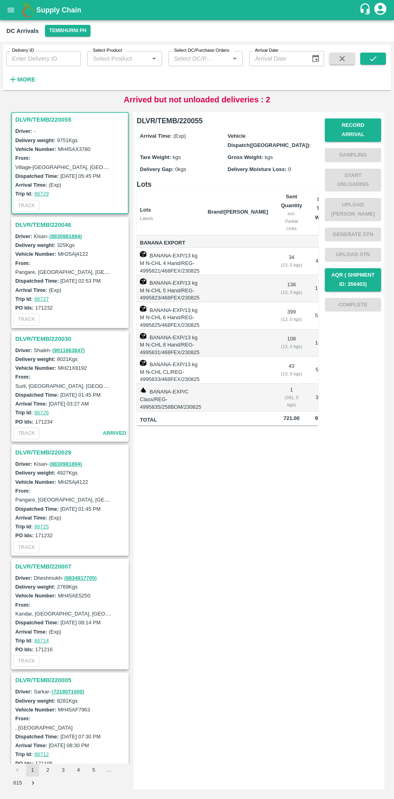
click at [43, 117] on h3 "DLVR/TEMB/220055" at bounding box center [71, 119] width 112 height 10
